Goal: Task Accomplishment & Management: Use online tool/utility

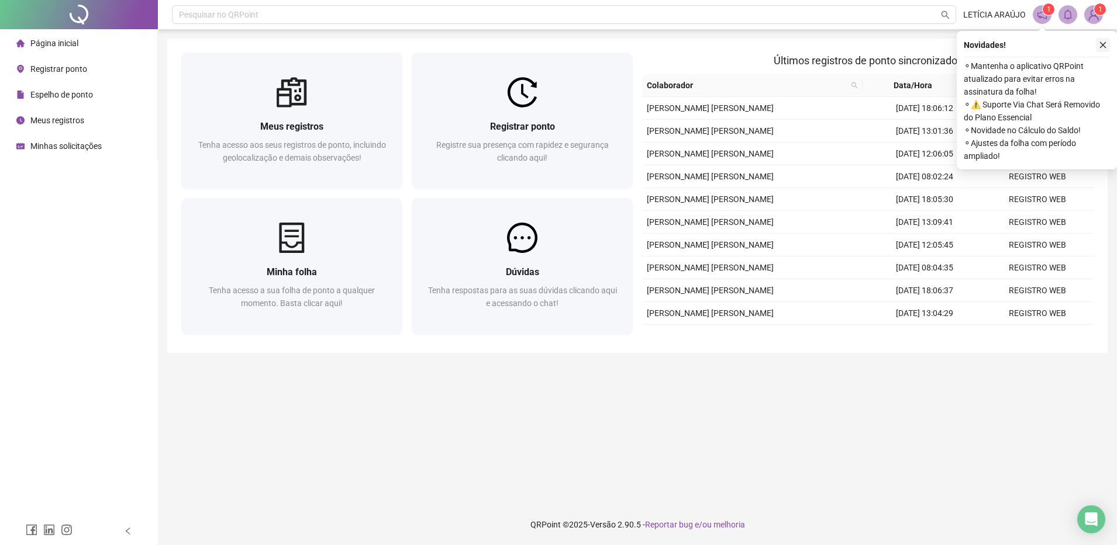
click at [1101, 45] on icon "close" at bounding box center [1103, 45] width 8 height 8
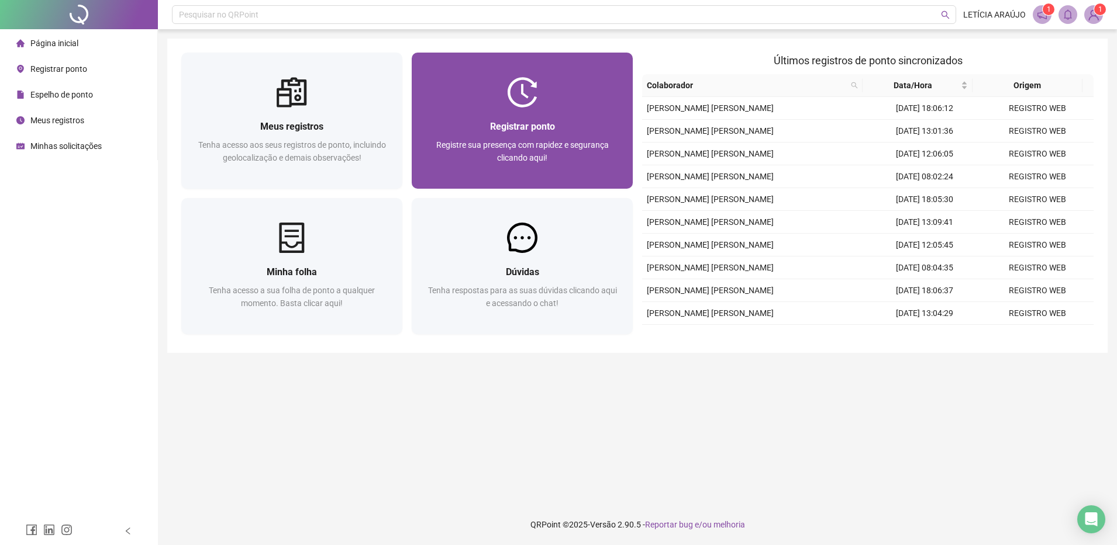
click at [545, 117] on div "Registrar ponto Registre sua presença com rapidez e segurança clicando aqui!" at bounding box center [522, 148] width 221 height 81
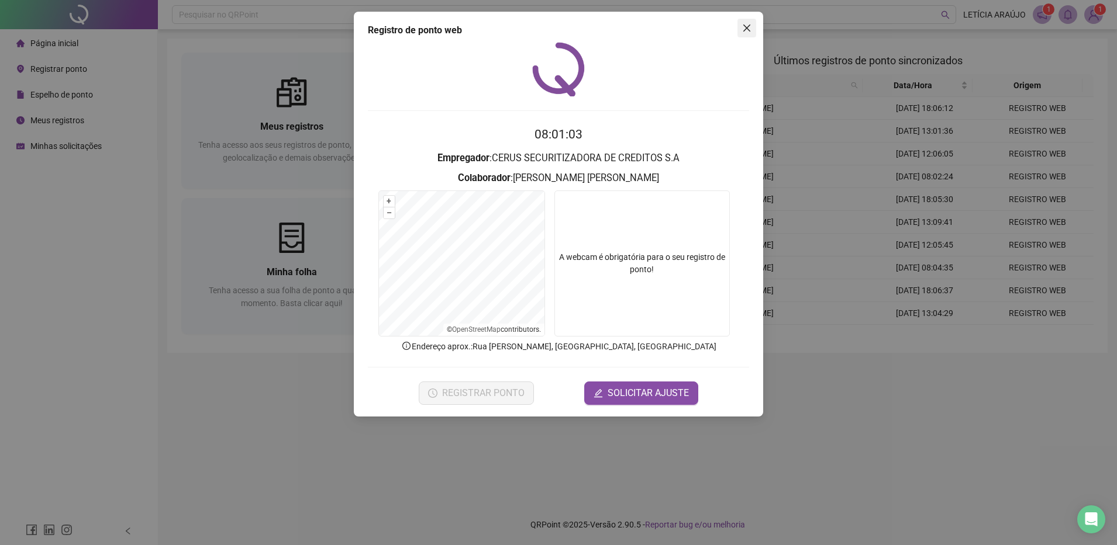
click at [745, 25] on icon "close" at bounding box center [746, 27] width 9 height 9
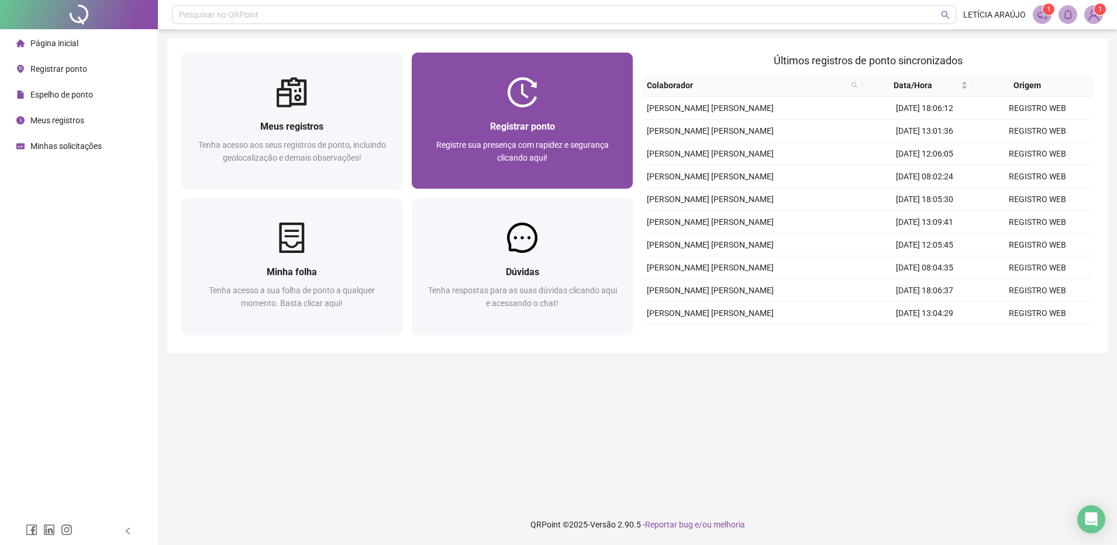
click at [501, 97] on div at bounding box center [522, 92] width 221 height 30
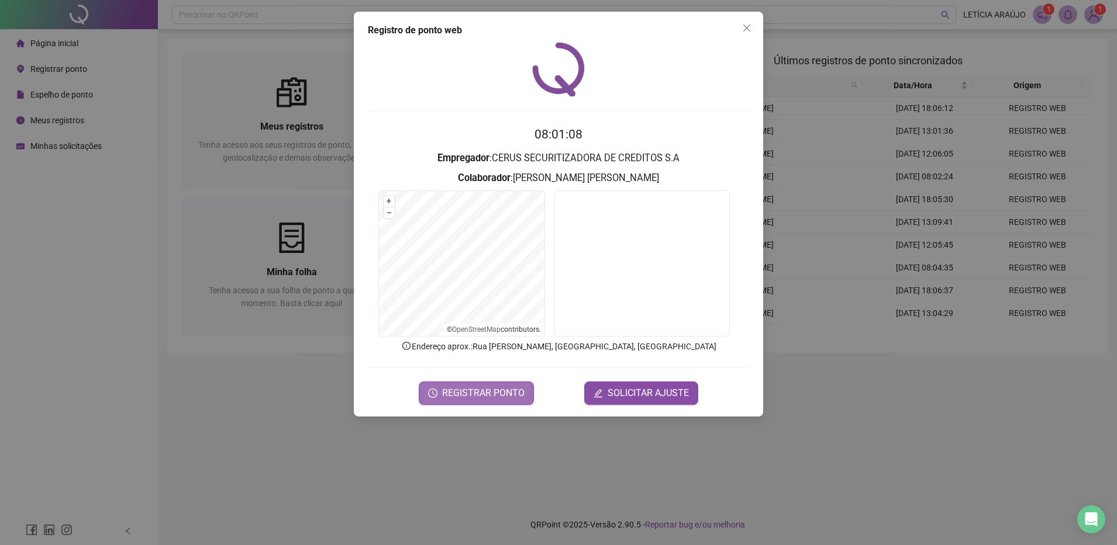
click at [509, 394] on span "REGISTRAR PONTO" at bounding box center [483, 393] width 82 height 14
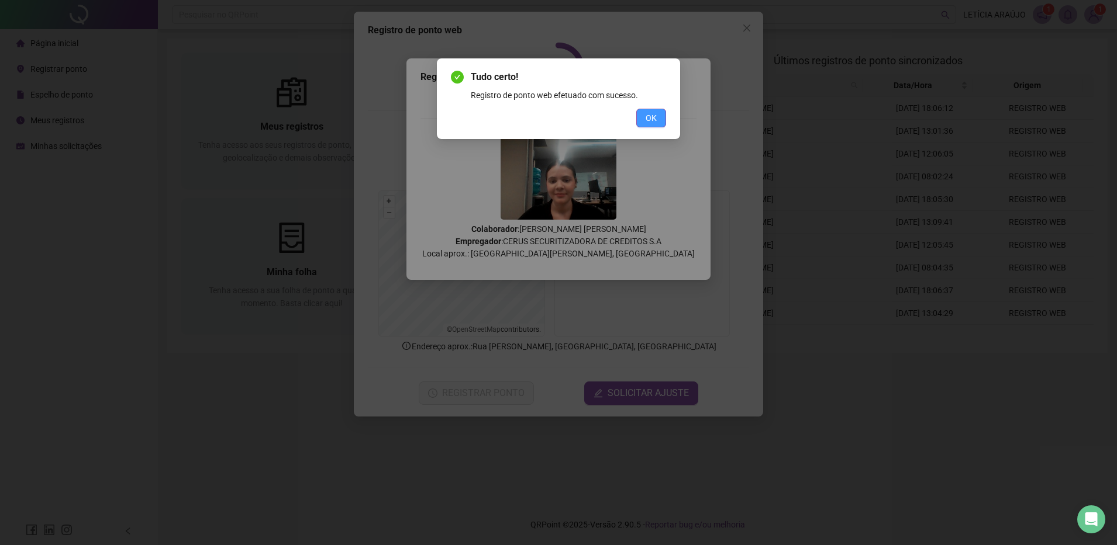
click at [662, 124] on button "OK" at bounding box center [651, 118] width 30 height 19
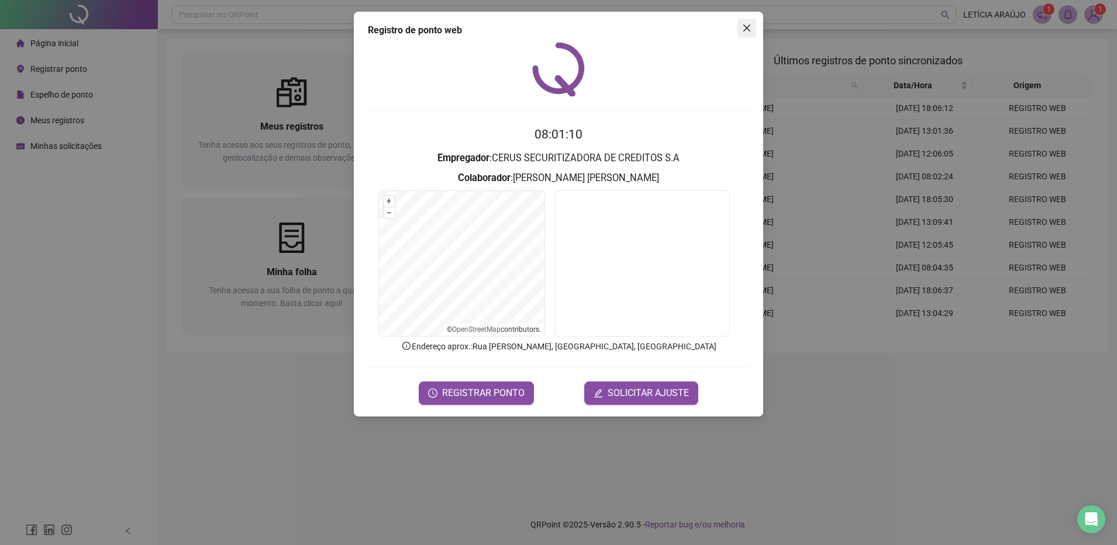
click at [740, 29] on span "Close" at bounding box center [746, 27] width 19 height 9
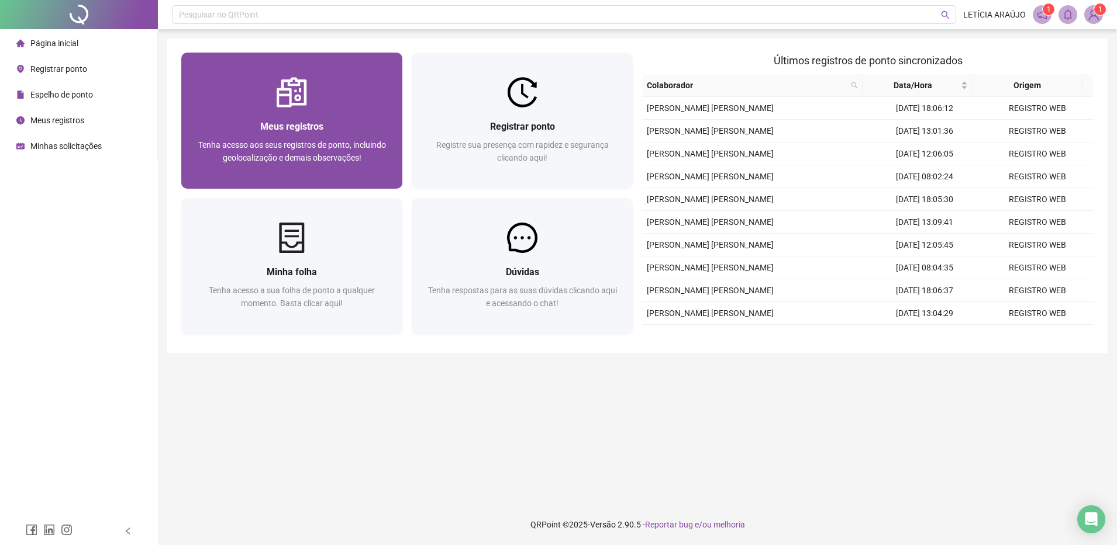
click at [337, 118] on div "Meus registros Tenha acesso aos seus registros de ponto, incluindo geolocalizaç…" at bounding box center [291, 148] width 221 height 81
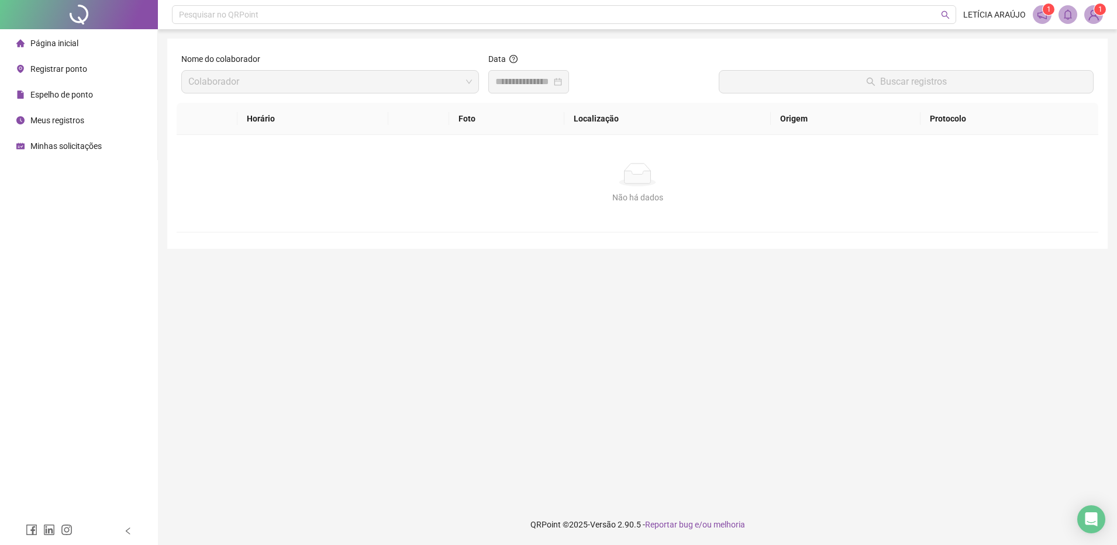
click at [538, 71] on div at bounding box center [528, 81] width 81 height 23
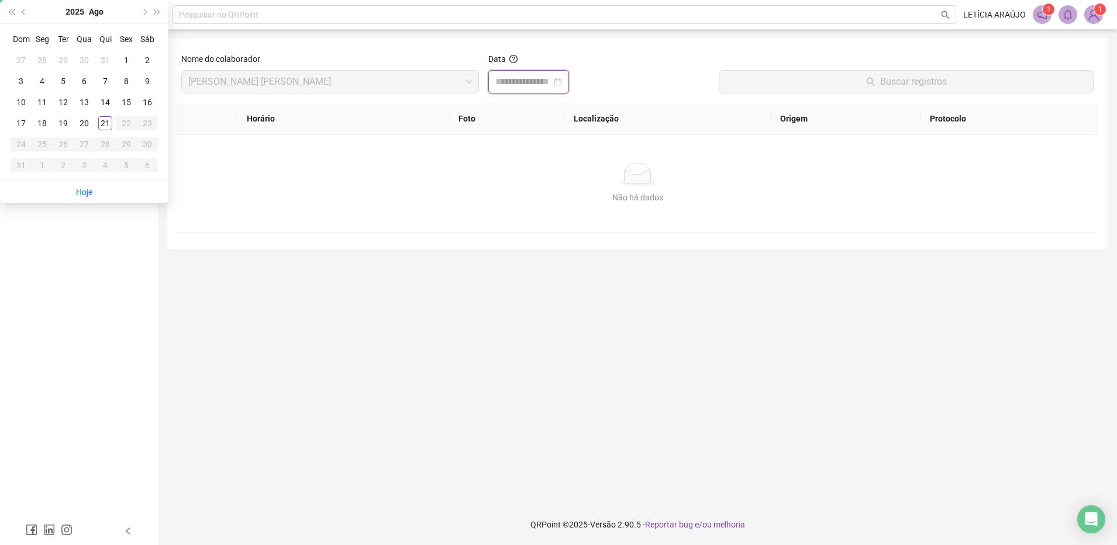
click at [539, 75] on input at bounding box center [523, 82] width 56 height 14
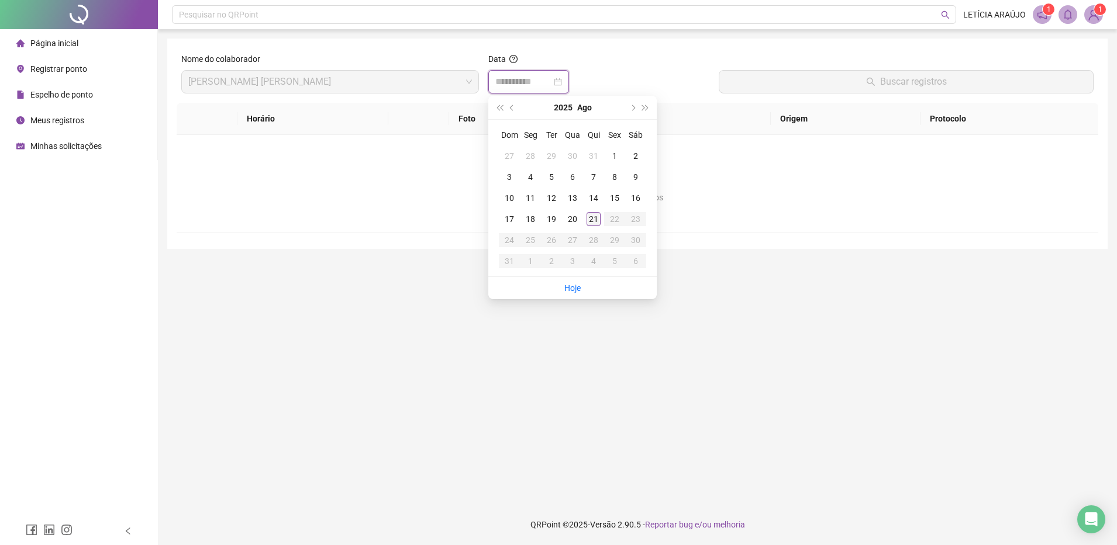
type input "**********"
click at [584, 222] on td "21" at bounding box center [593, 219] width 21 height 21
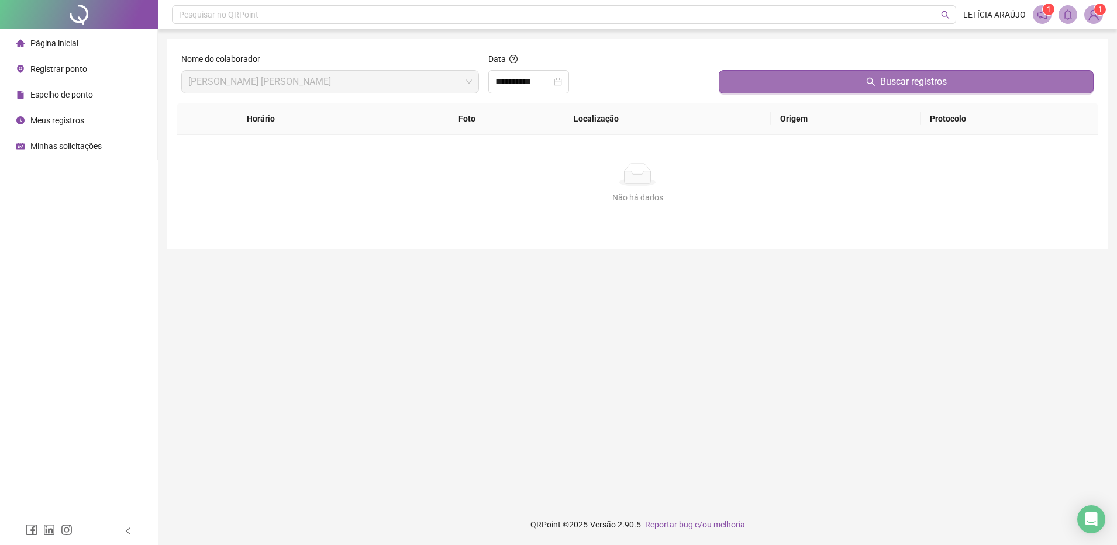
drag, startPoint x: 753, startPoint y: 81, endPoint x: 744, endPoint y: 80, distance: 8.8
click at [751, 79] on button "Buscar registros" at bounding box center [906, 81] width 375 height 23
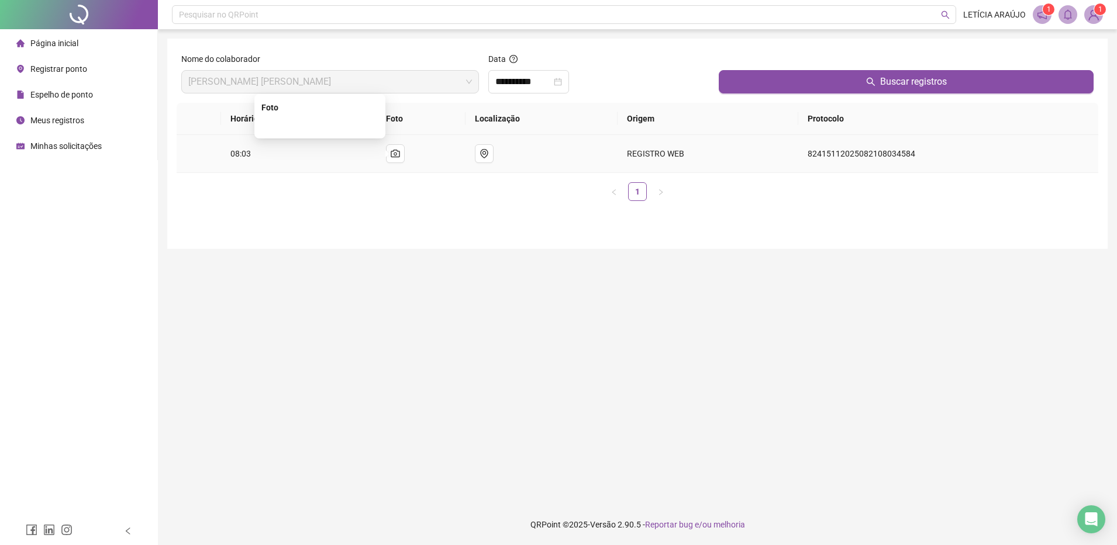
click at [320, 126] on img at bounding box center [320, 126] width 0 height 0
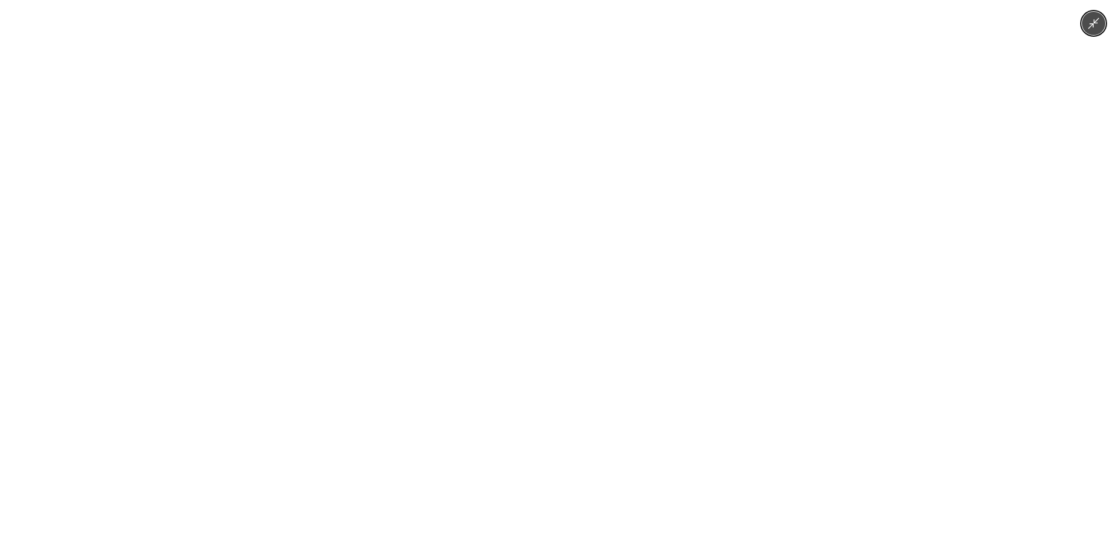
click at [344, 163] on img at bounding box center [558, 272] width 729 height 545
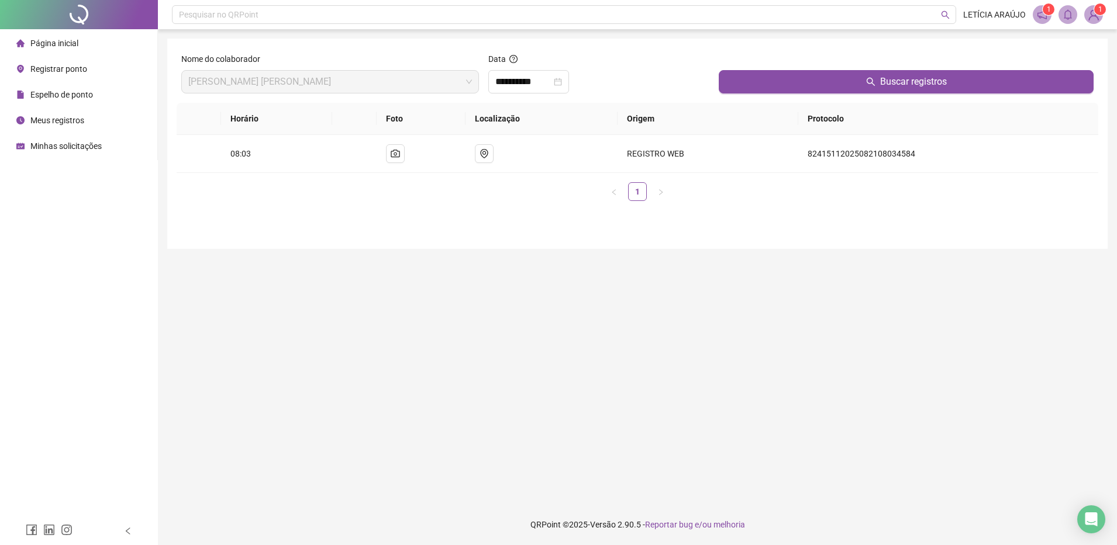
click at [234, 69] on div "Nome do colaborador [PERSON_NAME] [PERSON_NAME]" at bounding box center [330, 73] width 298 height 41
